Goal: Task Accomplishment & Management: Use online tool/utility

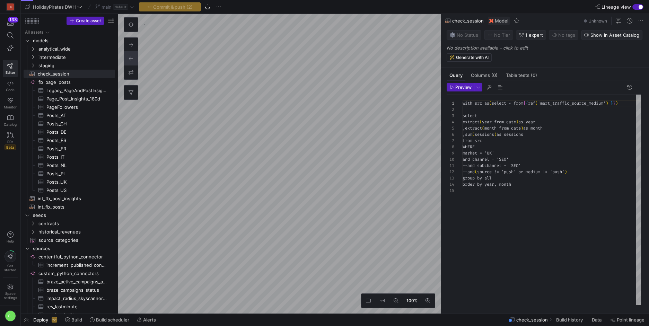
scroll to position [62, 0]
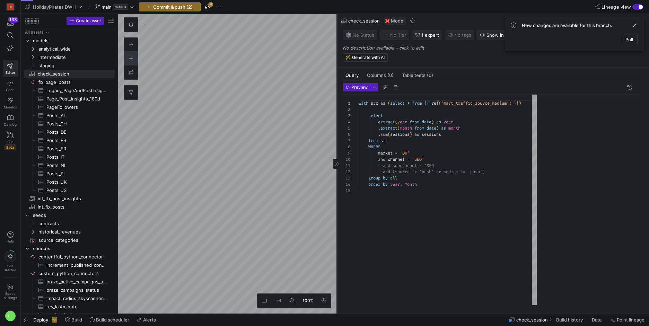
click at [231, 82] on as-split "100% 0 Query Columns (0) Table tests (0) Preview 1 2 3 4 5 6 7 8 9 10 11 12 13 …" at bounding box center [383, 164] width 531 height 300
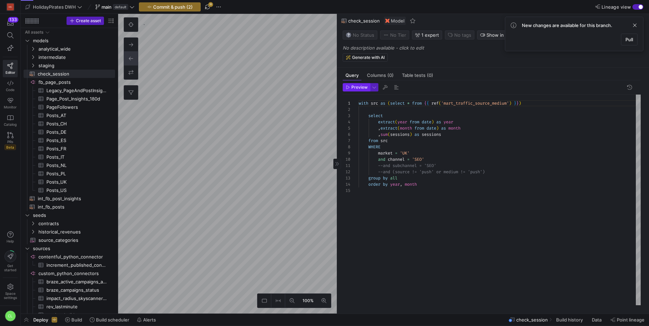
click at [360, 86] on span "Preview" at bounding box center [360, 87] width 16 height 5
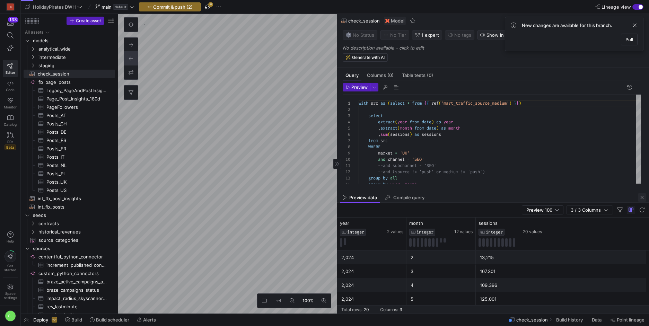
click at [641, 198] on span "button" at bounding box center [642, 197] width 8 height 8
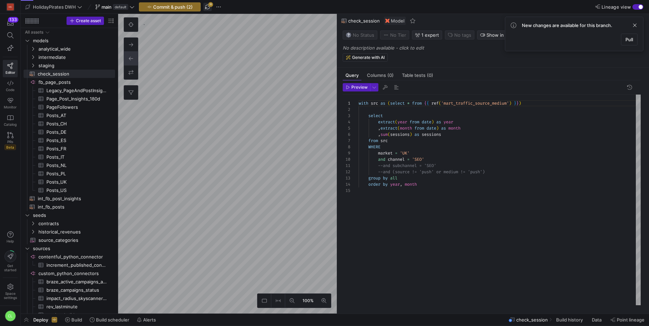
click at [209, 10] on span "button" at bounding box center [207, 7] width 8 height 8
click at [177, 318] on div "Deploy Build Build scheduler Alerts check_session Build history Data Point line…" at bounding box center [335, 320] width 629 height 12
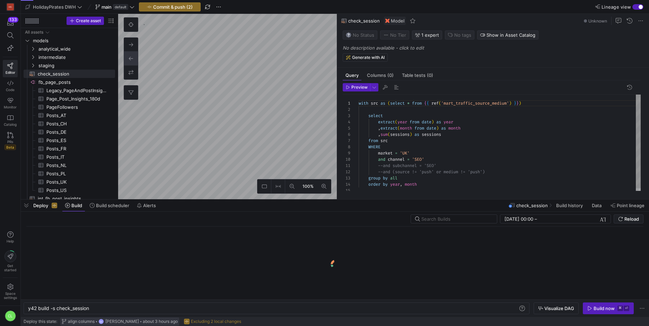
scroll to position [0, 62]
click at [111, 319] on span "[PERSON_NAME]" at bounding box center [122, 321] width 34 height 5
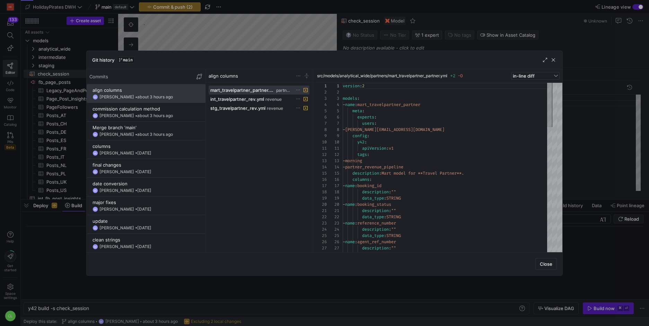
scroll to position [62, 0]
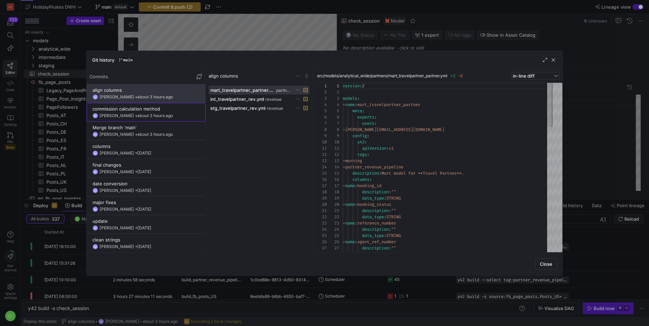
click at [164, 116] on span "about 3 hours ago" at bounding box center [155, 115] width 36 height 5
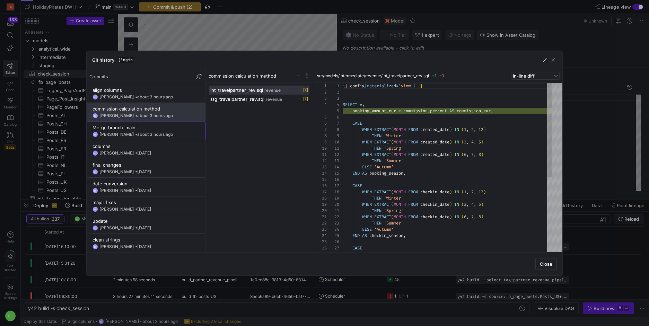
click at [171, 129] on div "Merge branch 'main'" at bounding box center [146, 128] width 107 height 6
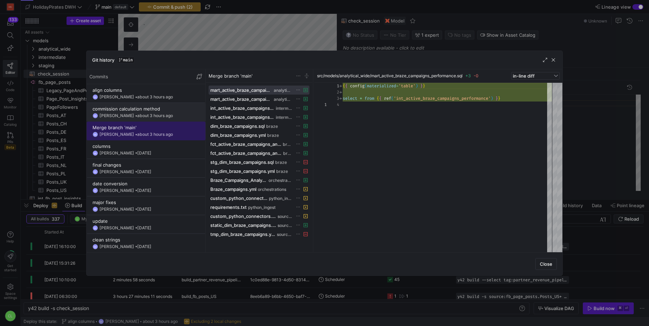
scroll to position [19, 0]
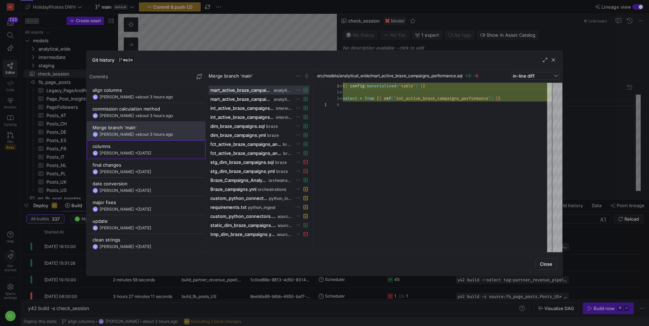
click at [176, 148] on div "columns" at bounding box center [146, 147] width 107 height 6
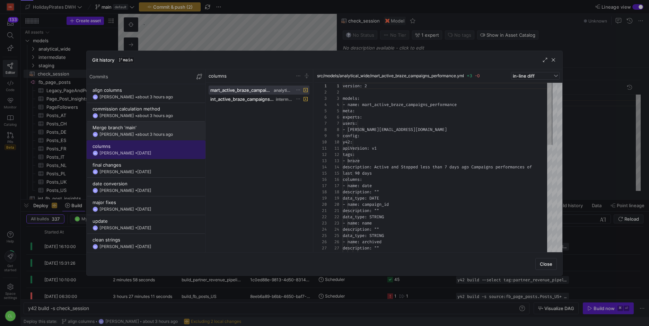
scroll to position [62, 0]
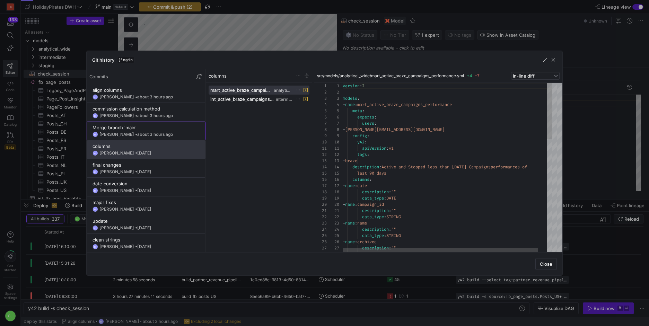
click at [180, 133] on div "BS [PERSON_NAME] • about 3 hours ago" at bounding box center [146, 135] width 107 height 6
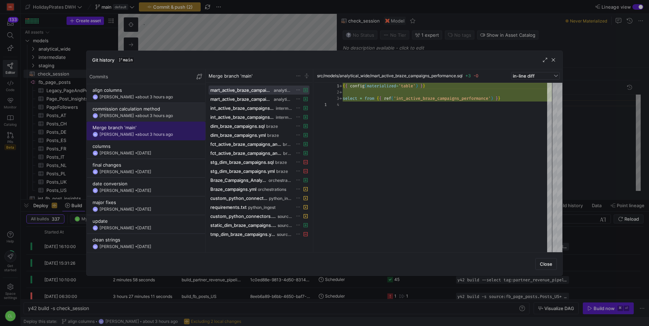
scroll to position [19, 0]
click at [183, 109] on div "commission calculation method" at bounding box center [146, 109] width 107 height 6
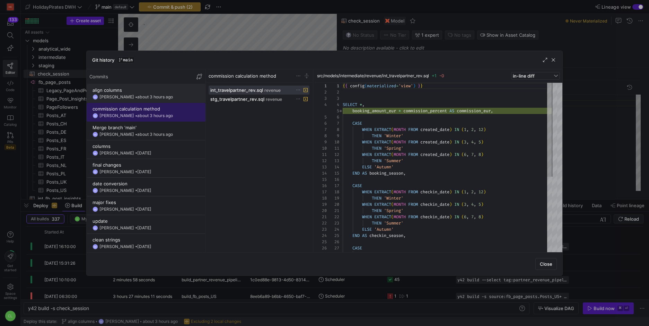
scroll to position [62, 0]
click at [179, 95] on div "BS [PERSON_NAME] • about 3 hours ago" at bounding box center [146, 97] width 107 height 6
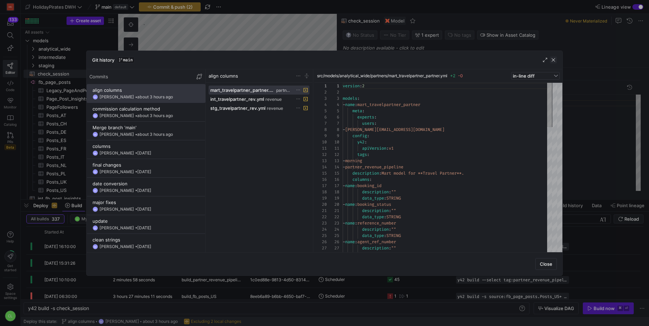
click at [553, 60] on span "button" at bounding box center [553, 60] width 7 height 7
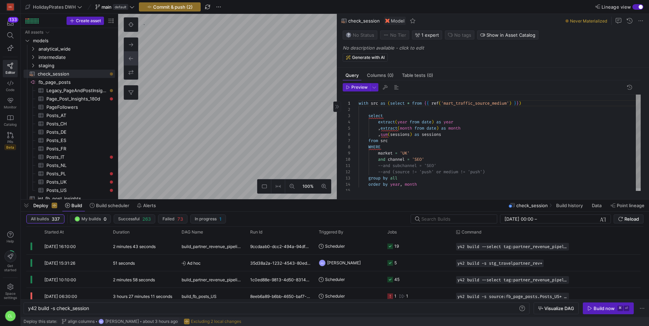
click at [467, 179] on div "with src as ( select * from { { ref ( 'mart_traffic_source_medium' ) } } ) sele…" at bounding box center [500, 144] width 282 height 99
click at [420, 205] on div "Deploy Build Build scheduler Alerts check_session Build history Data Point line…" at bounding box center [335, 206] width 629 height 12
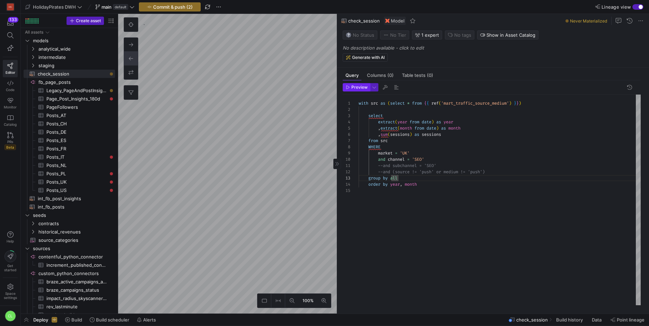
click at [355, 88] on span "Preview" at bounding box center [360, 87] width 16 height 5
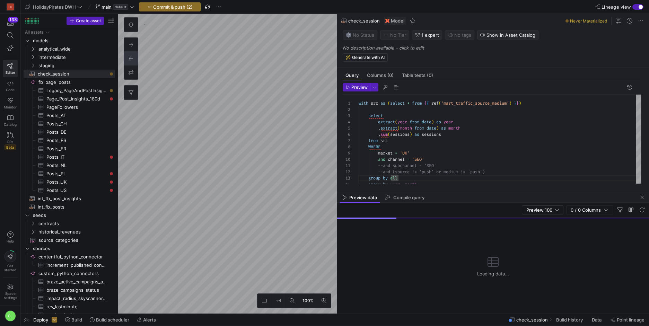
click at [191, 320] on div "Deploy Build Build scheduler Alerts check_session Build history Data Point line…" at bounding box center [335, 320] width 629 height 12
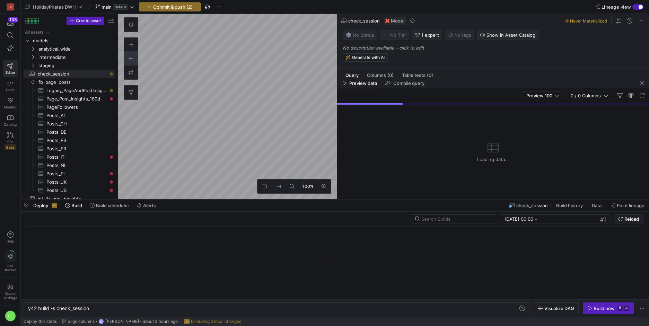
scroll to position [0, 62]
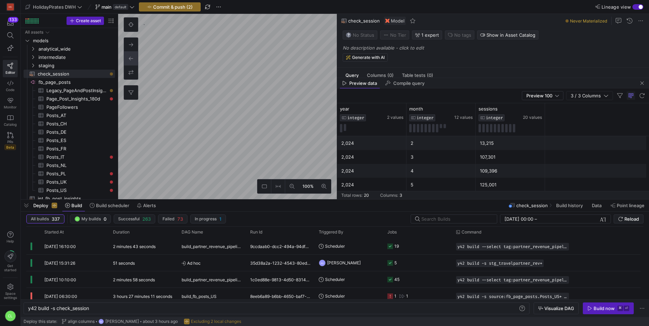
click at [391, 209] on div "Deploy Build Build scheduler Alerts check_session Build history Data Point line…" at bounding box center [335, 206] width 629 height 12
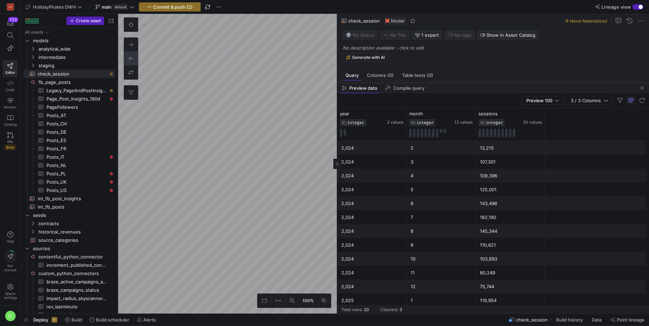
drag, startPoint x: 427, startPoint y: 191, endPoint x: 451, endPoint y: 74, distance: 119.0
click at [451, 81] on div at bounding box center [493, 82] width 312 height 3
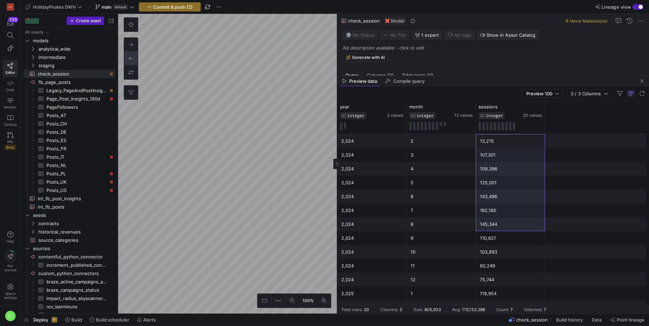
scroll to position [98, 0]
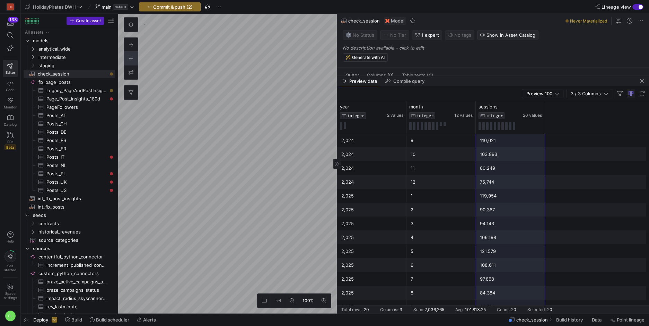
drag, startPoint x: 491, startPoint y: 139, endPoint x: 493, endPoint y: 312, distance: 172.7
click at [493, 312] on mat-sidenav-content "Drag here to set row groups Drag here to set column labels year INTEGER 2 value…" at bounding box center [493, 207] width 312 height 213
click at [534, 83] on div "Preview data Compile query" at bounding box center [493, 81] width 312 height 10
click at [542, 79] on div "Preview data Compile query" at bounding box center [493, 81] width 312 height 10
click at [352, 126] on as-split "100% 0 Query Columns (0) Table tests (0) Preview 1 2 3 4 5 6 with src as ( sele…" at bounding box center [383, 164] width 531 height 300
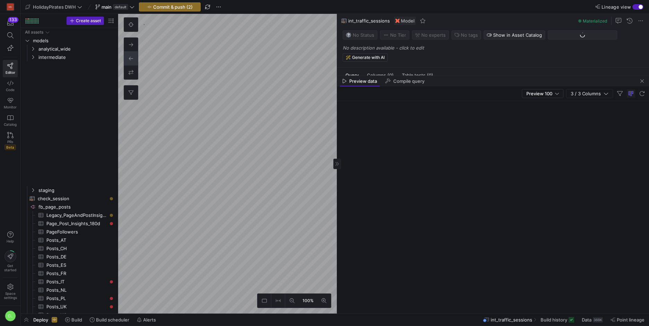
scroll to position [62, 0]
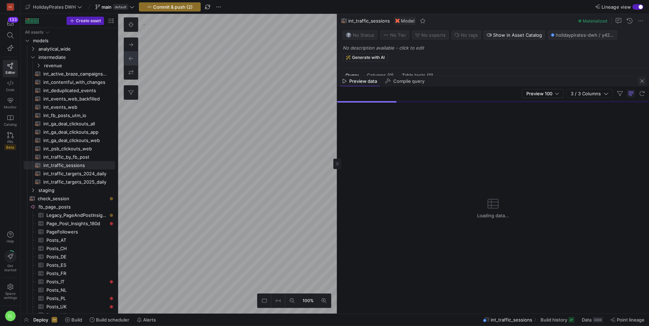
click at [642, 82] on span "button" at bounding box center [642, 81] width 8 height 8
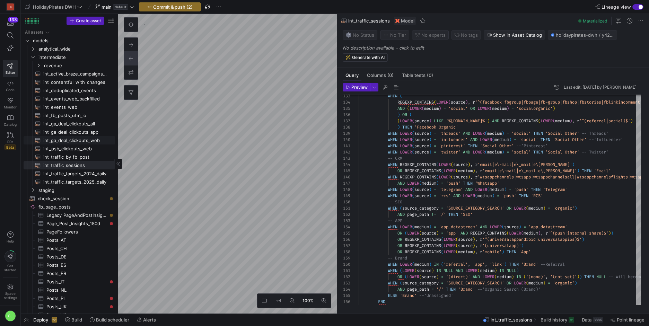
click at [44, 137] on as-split "Create asset Drag here to set row groups Drag here to set column labels Group 1…" at bounding box center [335, 164] width 629 height 300
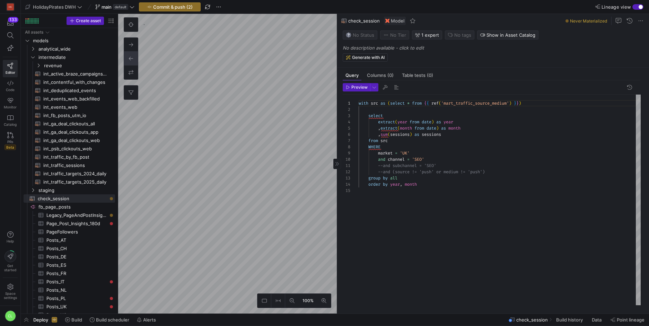
click at [404, 153] on div "with src as ( select * from { { ref ( 'mart_traffic_source_medium' ) } } ) sele…" at bounding box center [500, 200] width 282 height 211
click at [359, 87] on span "Preview" at bounding box center [360, 87] width 16 height 5
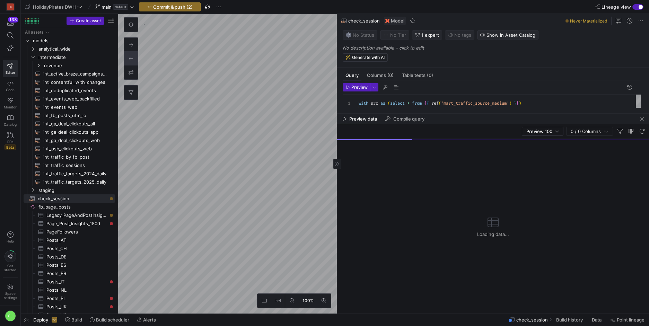
drag, startPoint x: 448, startPoint y: 193, endPoint x: 467, endPoint y: 114, distance: 80.8
click at [467, 114] on div at bounding box center [493, 113] width 312 height 3
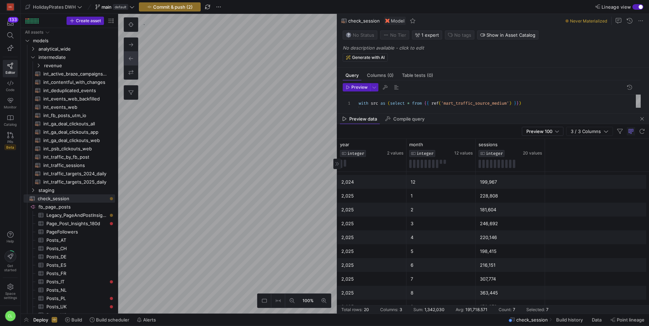
scroll to position [136, 0]
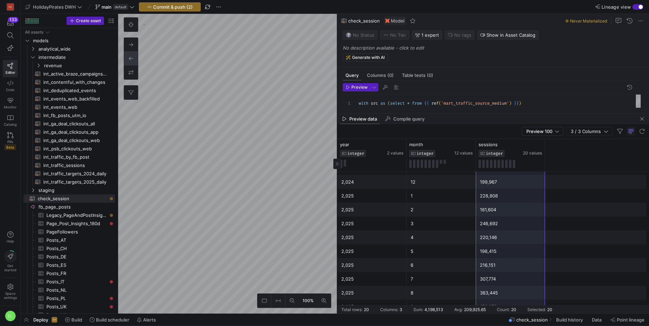
drag, startPoint x: 496, startPoint y: 192, endPoint x: 496, endPoint y: 303, distance: 110.9
click at [496, 303] on div "2,024 2 26,568 2,024 3 209,185 2,024 4 210,763 2,024 5 179,041 2,024 6 194,064 …" at bounding box center [493, 174] width 312 height 277
click at [640, 118] on span "button" at bounding box center [642, 119] width 8 height 8
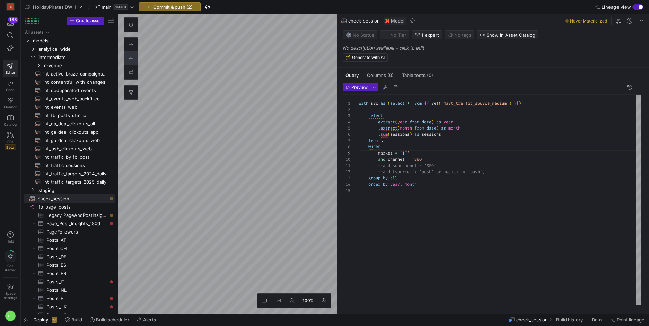
drag, startPoint x: 407, startPoint y: 152, endPoint x: 421, endPoint y: 153, distance: 14.6
click at [407, 152] on div "with src as ( select * from { { ref ( 'mart_traffic_source_medium' ) } } ) sele…" at bounding box center [500, 200] width 282 height 211
click at [356, 89] on span "Preview" at bounding box center [360, 87] width 16 height 5
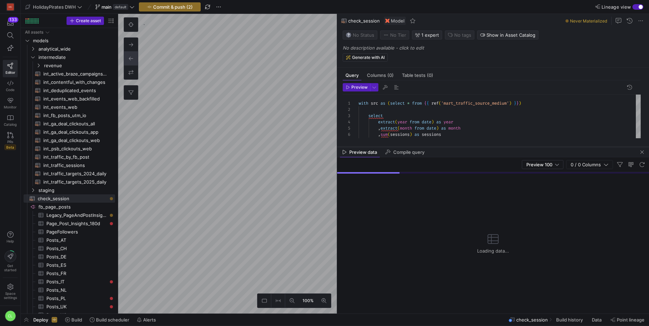
drag, startPoint x: 447, startPoint y: 191, endPoint x: 453, endPoint y: 146, distance: 45.9
click at [453, 146] on div at bounding box center [493, 147] width 312 height 3
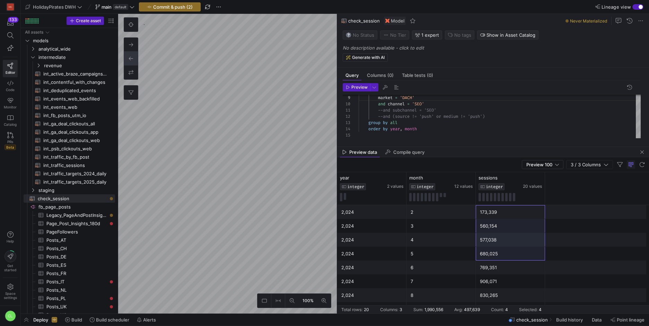
scroll to position [169, 0]
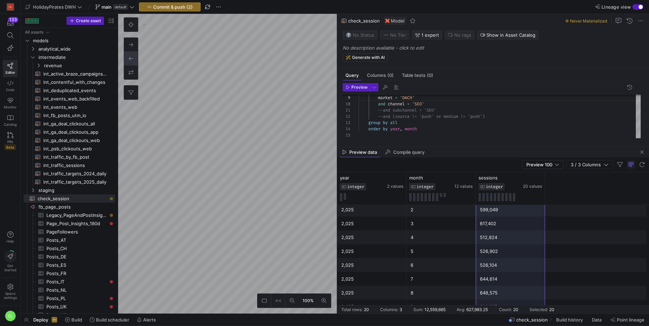
drag, startPoint x: 509, startPoint y: 213, endPoint x: 510, endPoint y: 307, distance: 94.3
click at [510, 307] on mat-sidenav-content "Drag here to set row groups Drag here to set column labels year INTEGER 2 value…" at bounding box center [493, 242] width 312 height 141
click at [414, 100] on div "market = 'DACH' and channel = 'SEO' --and subchannel = 'SEO' --and (source != '…" at bounding box center [500, 88] width 282 height 99
click at [357, 86] on span "Preview" at bounding box center [360, 87] width 16 height 5
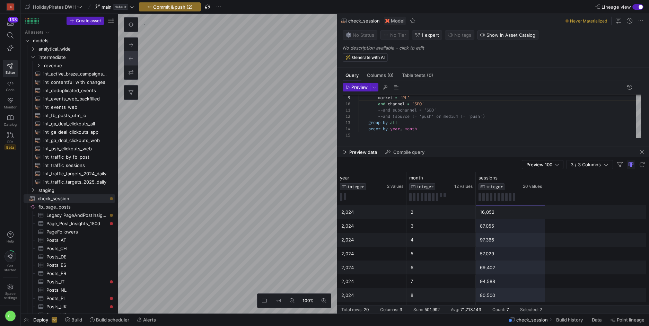
scroll to position [169, 0]
drag, startPoint x: 515, startPoint y: 209, endPoint x: 518, endPoint y: 311, distance: 101.6
click at [518, 311] on mat-sidenav-content "Drag here to set row groups Drag here to set column labels year INTEGER 2 value…" at bounding box center [493, 242] width 312 height 141
click at [408, 99] on div "market = 'PL' and channel = 'SEO' --and subchannel = 'SEO' --and (source != 'pu…" at bounding box center [500, 88] width 282 height 99
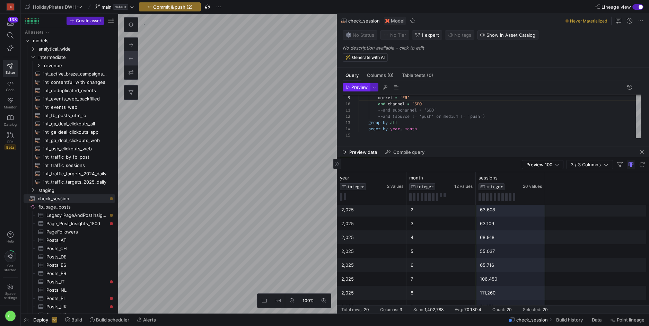
click at [362, 88] on span "Preview" at bounding box center [360, 87] width 16 height 5
drag, startPoint x: 515, startPoint y: 213, endPoint x: 511, endPoint y: 300, distance: 87.4
click at [511, 300] on div "2,024 2 18,322 2,024 4 159,303 2,024 5 150,042 2,024 6 140,943 2,024 7 207,308 …" at bounding box center [493, 174] width 312 height 277
click at [407, 97] on div "market = 'FR' and channel = 'SEO' --and subchannel = 'SEO' --and (source != 'pu…" at bounding box center [500, 88] width 282 height 99
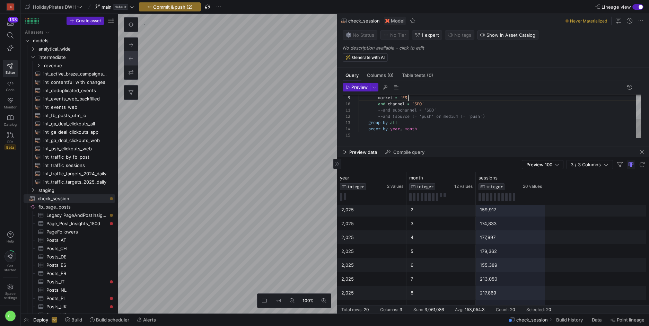
scroll to position [50, 50]
click at [348, 86] on icon "button" at bounding box center [348, 87] width 3 height 3
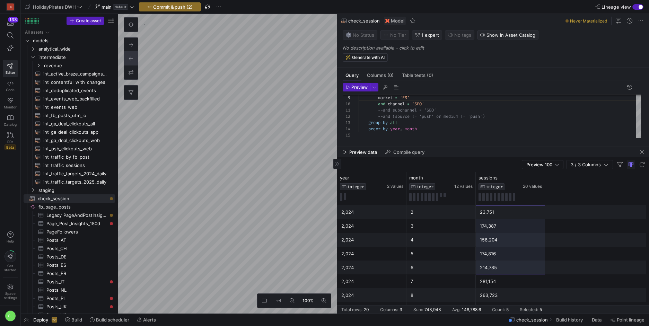
scroll to position [169, 0]
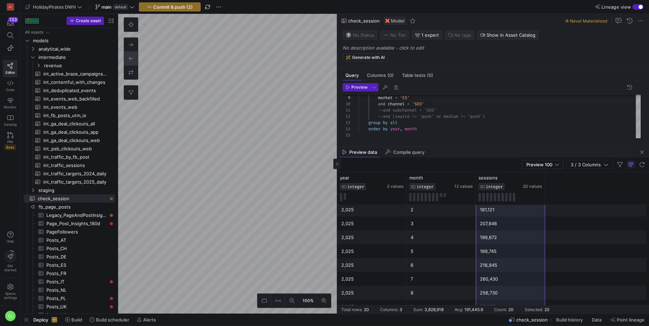
drag, startPoint x: 513, startPoint y: 213, endPoint x: 506, endPoint y: 304, distance: 91.1
click at [506, 304] on div "2,024 2 23,751 2,024 4 156,204 2,024 5 174,816 2,024 6 214,785 2,024 7 281,154 …" at bounding box center [493, 174] width 312 height 277
click at [408, 97] on div "market = 'ES' and channel = 'SEO' --and subchannel = 'SEO' --and (source != 'pu…" at bounding box center [500, 88] width 282 height 99
click at [357, 88] on span "Preview" at bounding box center [360, 87] width 16 height 5
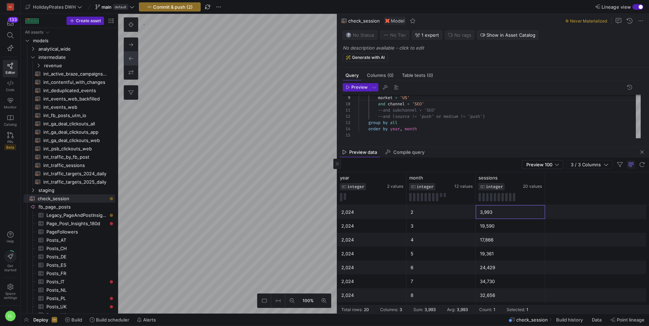
scroll to position [169, 0]
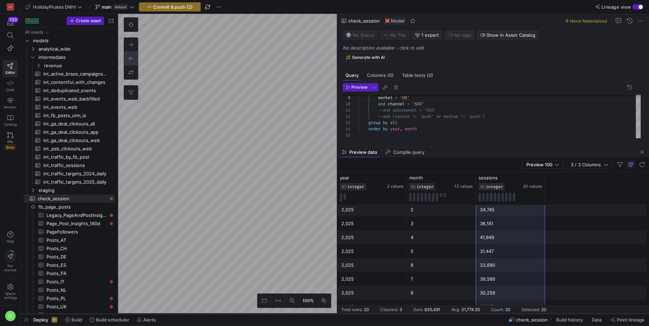
drag, startPoint x: 500, startPoint y: 211, endPoint x: 519, endPoint y: 313, distance: 102.9
click at [519, 313] on as-split "HolidayPirates DWH main default Commit & push (2) Lineage view Create asset Dra…" at bounding box center [335, 163] width 629 height 326
click at [408, 97] on div "market = 'US' and channel = 'SEO' --and subchannel = 'SEO' --and (source != 'pu…" at bounding box center [500, 88] width 282 height 99
type textarea "with src as (select * from {{ ref('mart_traffic_source_medium') }}) select extr…"
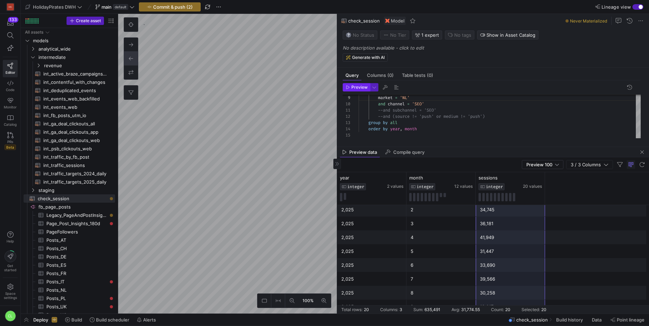
click at [360, 87] on span "Preview" at bounding box center [360, 87] width 16 height 5
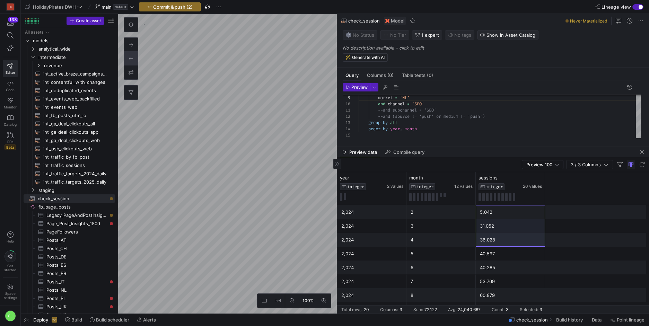
scroll to position [169, 0]
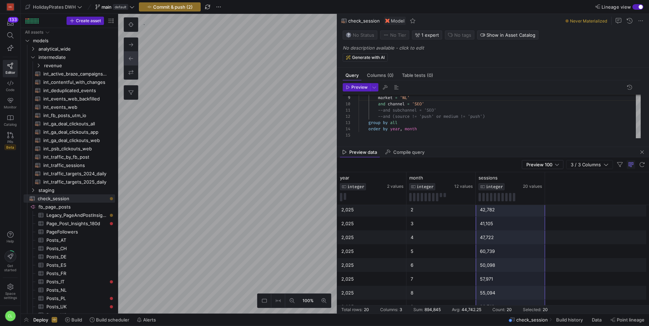
drag, startPoint x: 494, startPoint y: 213, endPoint x: 503, endPoint y: 315, distance: 102.7
click at [503, 315] on as-split "HolidayPirates DWH main default Commit & push (2) Lineage view Create asset Dra…" at bounding box center [335, 163] width 629 height 326
